Goal: Ask a question: Seek information or help from site administrators or community

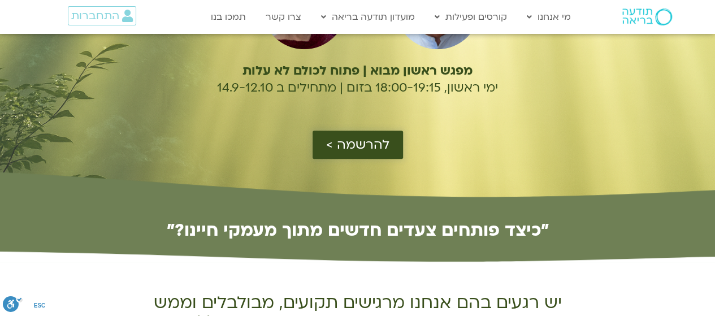
click at [338, 152] on span "להרשמה >" at bounding box center [357, 144] width 63 height 15
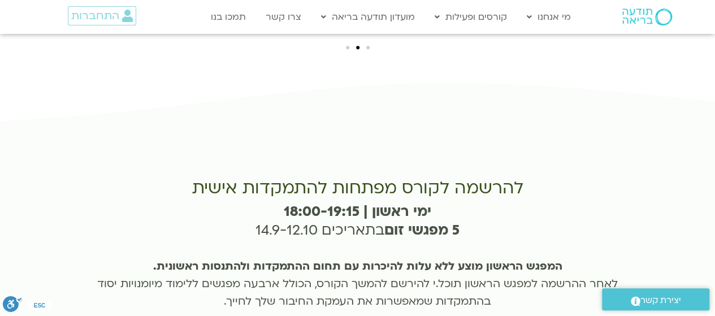
scroll to position [2654, 0]
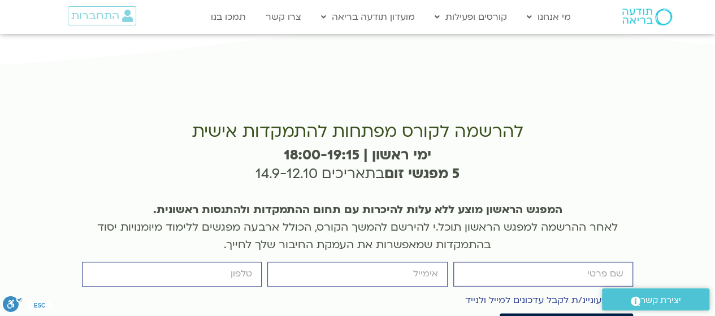
click at [478, 262] on input "firstname" at bounding box center [543, 274] width 180 height 24
type input "שירה ורדי"
type input "vardi10z@gmail.com"
type input "0509546656"
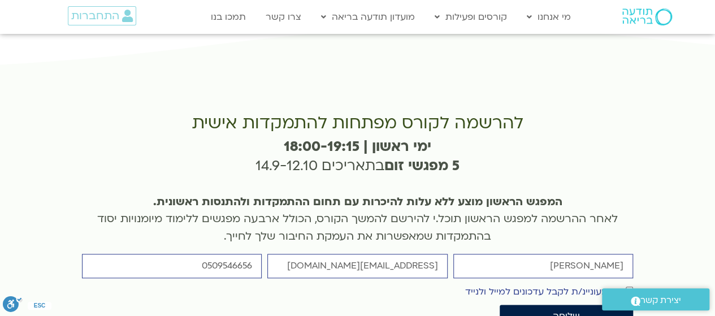
click at [666, 302] on span "יצירת קשר" at bounding box center [660, 300] width 41 height 15
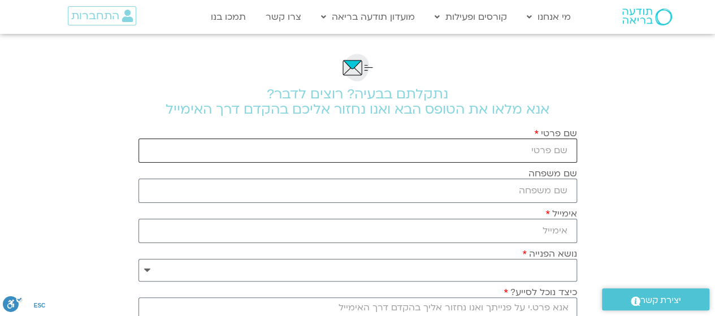
click at [422, 151] on input "שם פרטי" at bounding box center [357, 150] width 439 height 24
type input "שירה"
type input "ורדי"
type input "vardi10z@gmail.com"
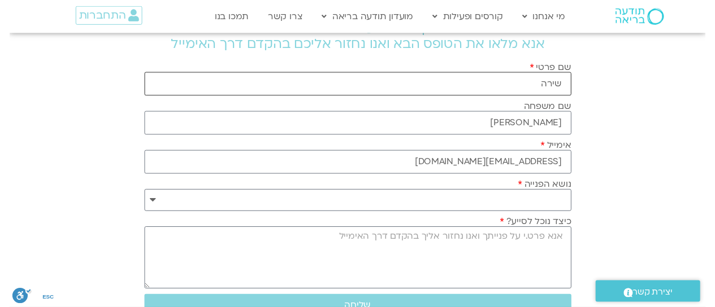
scroll to position [113, 0]
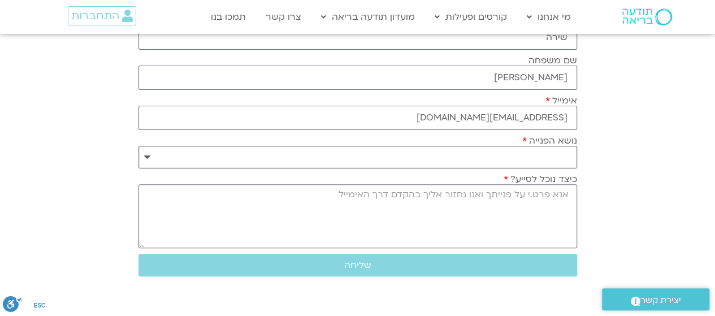
click at [433, 152] on select "**********" at bounding box center [357, 157] width 439 height 23
select select "**********"
click at [138, 146] on select "**********" at bounding box center [357, 157] width 439 height 23
click at [434, 198] on textarea "כיצד נוכל לסייע?" at bounding box center [357, 216] width 439 height 64
type textarea "ק"
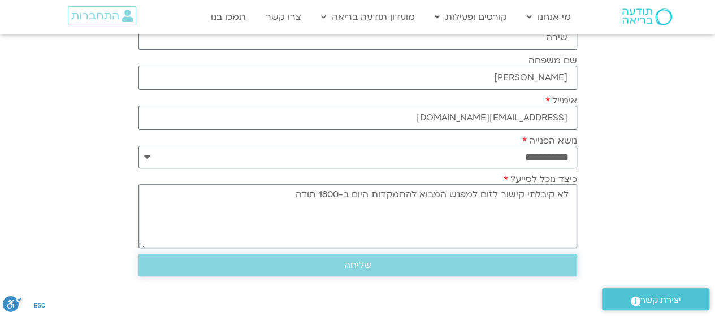
type textarea "לא קיבלתי קישור לזום למפגש המבוא להתמקדות היום ב-1800 תודה"
click at [385, 270] on button "שליחה" at bounding box center [357, 265] width 439 height 23
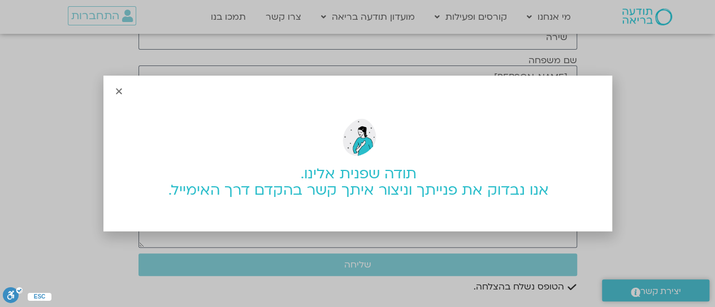
click at [657, 212] on div "תודה שפנית אלינו. אנו נבדוק את פנייתך וניצור איתך קשר בהקדם דרך האימייל." at bounding box center [357, 153] width 715 height 307
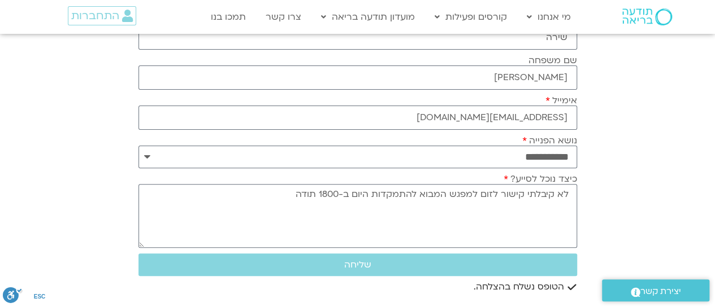
scroll to position [0, 0]
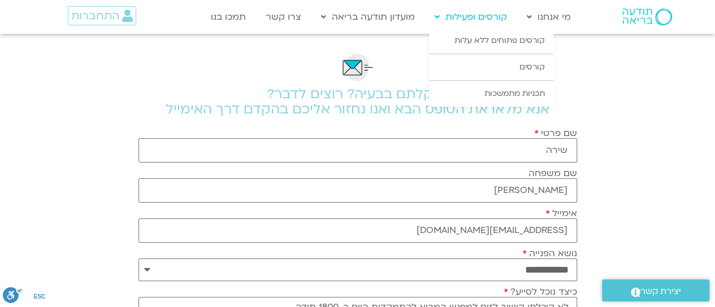
click at [470, 26] on link "קורסים ופעילות" at bounding box center [471, 16] width 84 height 21
click at [487, 40] on link "קורסים פתוחים ללא עלות" at bounding box center [491, 41] width 124 height 26
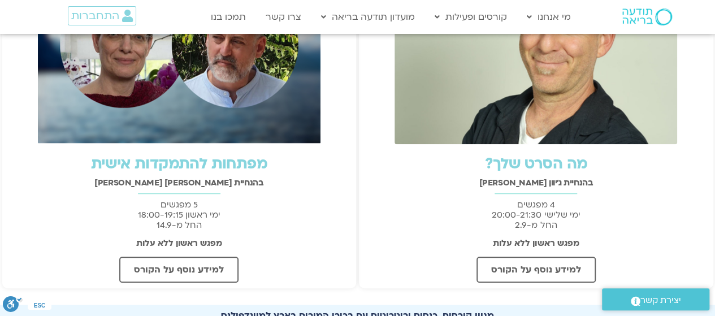
scroll to position [339, 0]
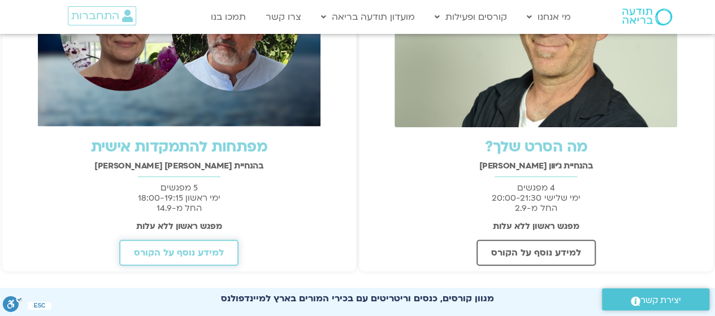
click at [183, 250] on span "למידע נוסף על הקורס" at bounding box center [179, 253] width 90 height 10
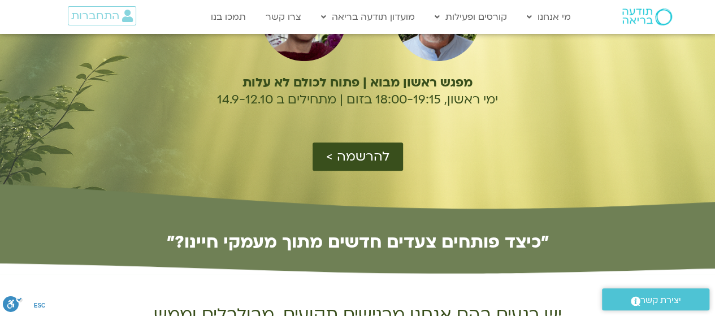
scroll to position [113, 0]
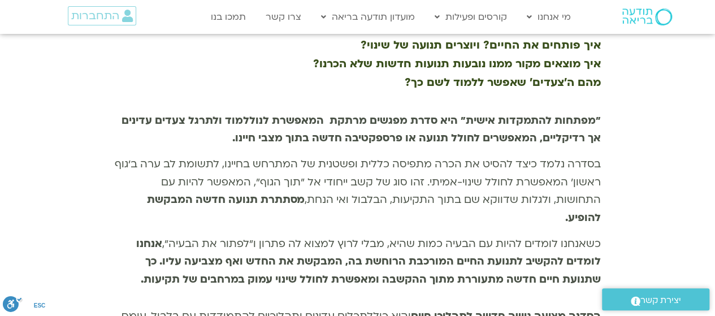
scroll to position [735, 0]
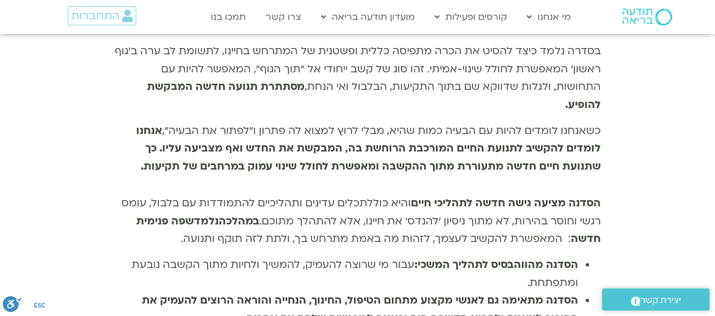
click at [644, 294] on span "יצירת קשר" at bounding box center [660, 300] width 41 height 15
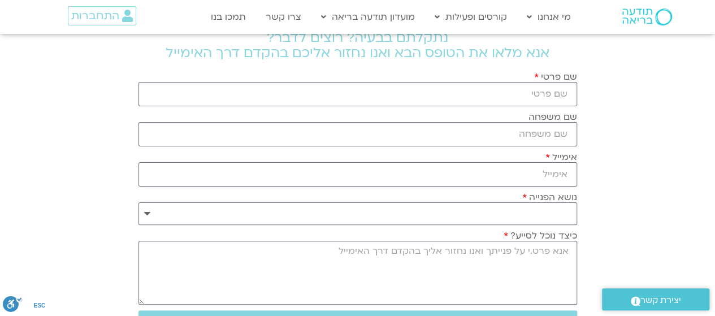
scroll to position [57, 0]
click at [453, 84] on input "שם פרטי" at bounding box center [357, 94] width 439 height 24
type input "שירה"
type input "ורדי"
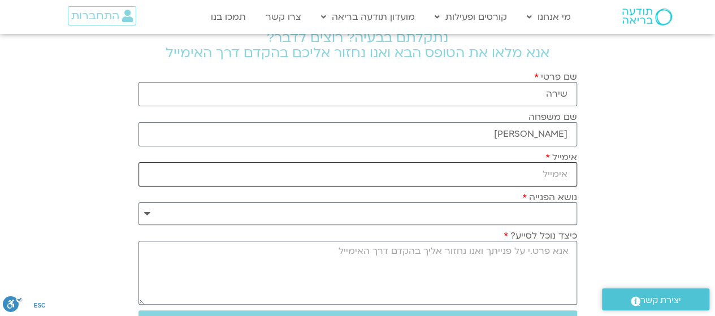
type input "vardi10z@gmail.com"
click at [459, 210] on select "**********" at bounding box center [357, 213] width 439 height 23
select select "**********"
click at [138, 202] on select "**********" at bounding box center [357, 213] width 439 height 23
click at [492, 246] on textarea "כיצד נוכל לסייע?" at bounding box center [357, 273] width 439 height 64
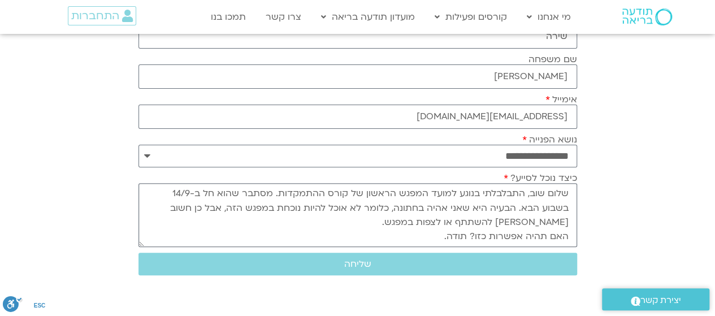
scroll to position [170, 0]
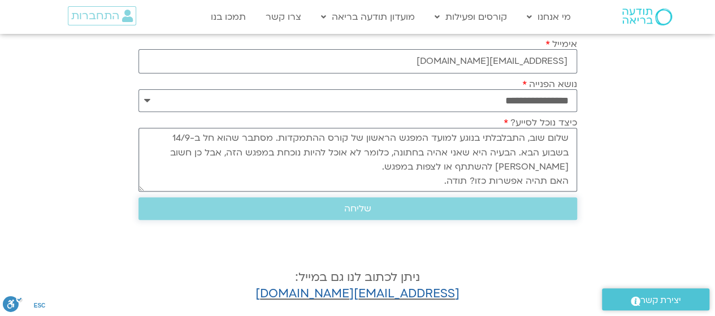
type textarea "שלום שוב, התבלבלתי בנוגע למועד המפגש הראשון של קורס ההתמקדות. מסתבר שהוא חל ב-1…"
click at [345, 203] on span "שליחה" at bounding box center [357, 208] width 27 height 10
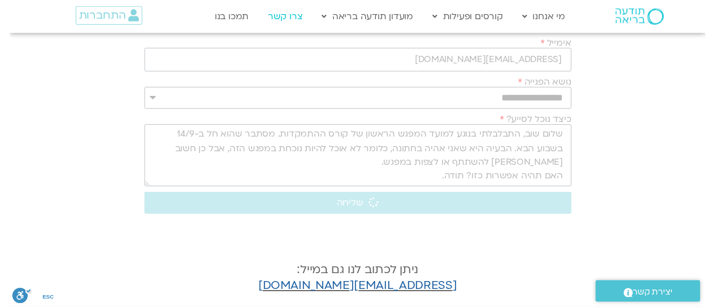
scroll to position [0, 0]
